Goal: Transaction & Acquisition: Purchase product/service

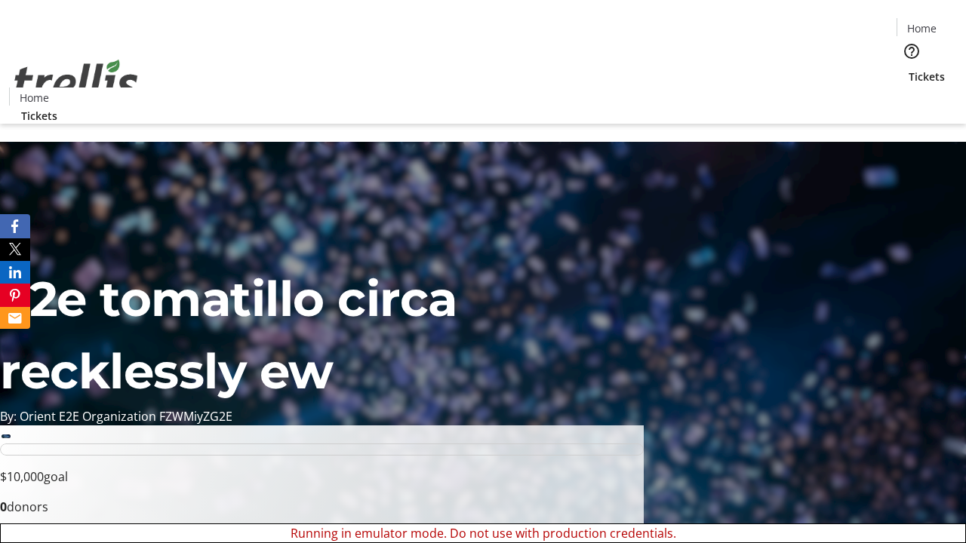
click at [909, 69] on span "Tickets" at bounding box center [927, 77] width 36 height 16
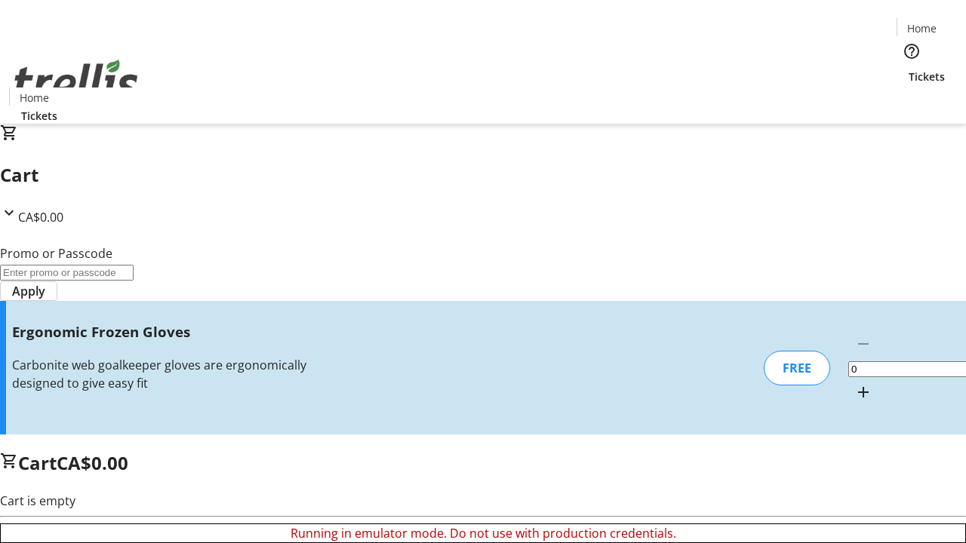
click at [854, 383] on mat-icon "Increment by one" at bounding box center [863, 392] width 18 height 18
type input "1"
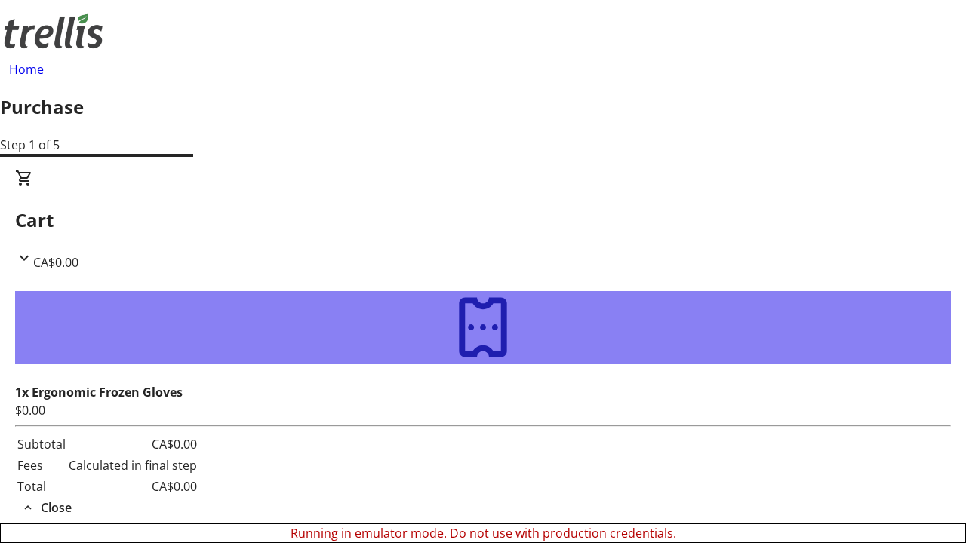
type input "[PERSON_NAME][EMAIL_ADDRESS][DOMAIN_NAME]"
type input "[PERSON_NAME]"
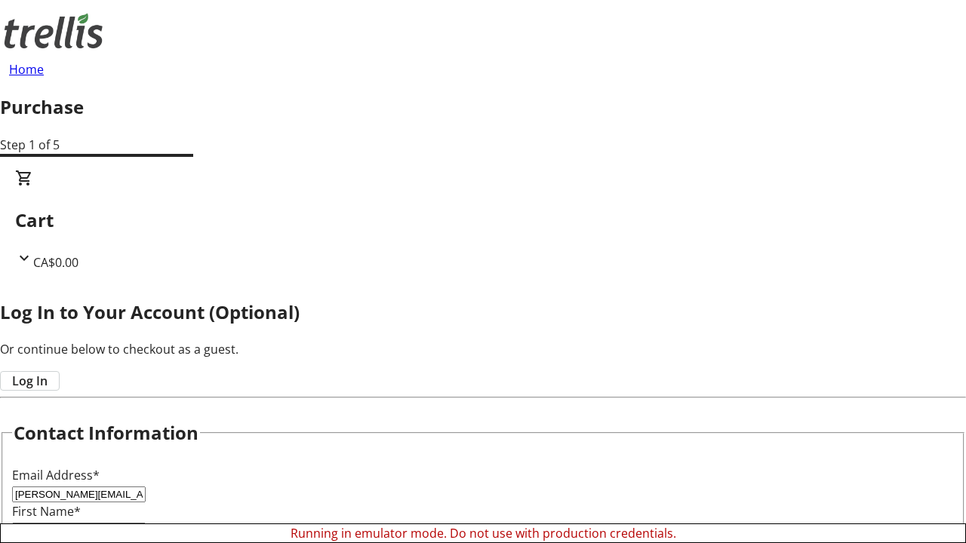
type input "Ernser"
